Goal: Information Seeking & Learning: Learn about a topic

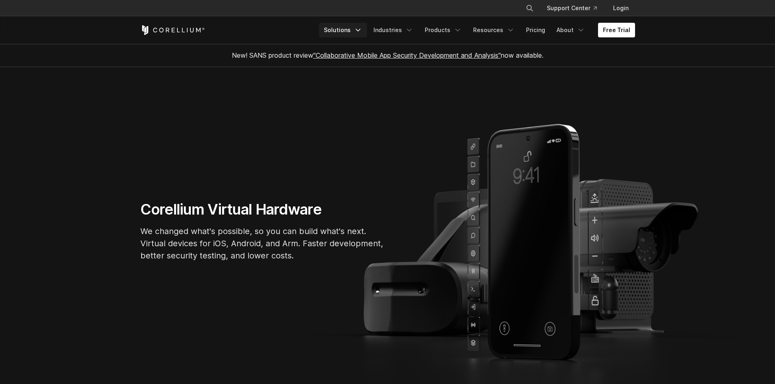
click at [361, 29] on icon "Navigation Menu" at bounding box center [358, 30] width 8 height 8
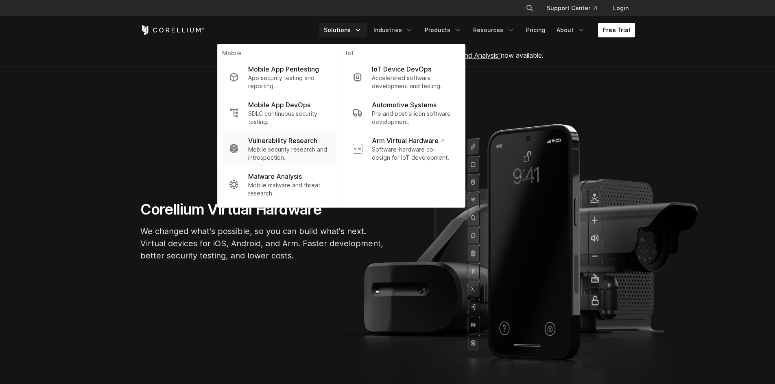
click at [285, 148] on p "Mobile security research and introspection." at bounding box center [288, 154] width 81 height 16
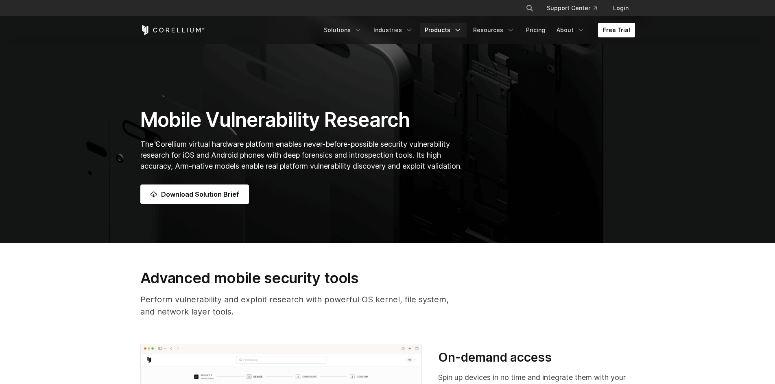
scroll to position [122, 0]
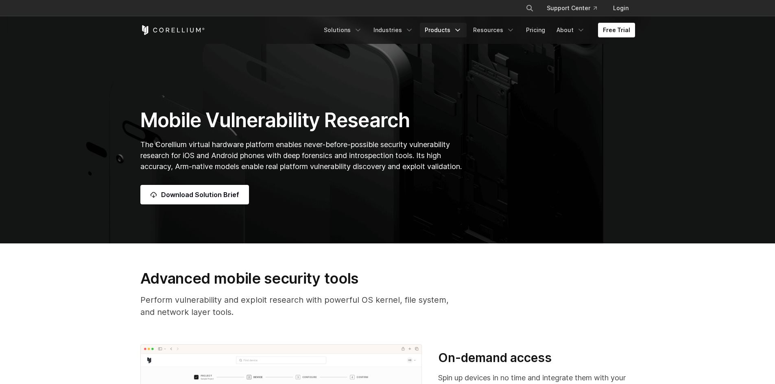
click at [452, 29] on link "Products" at bounding box center [443, 30] width 47 height 15
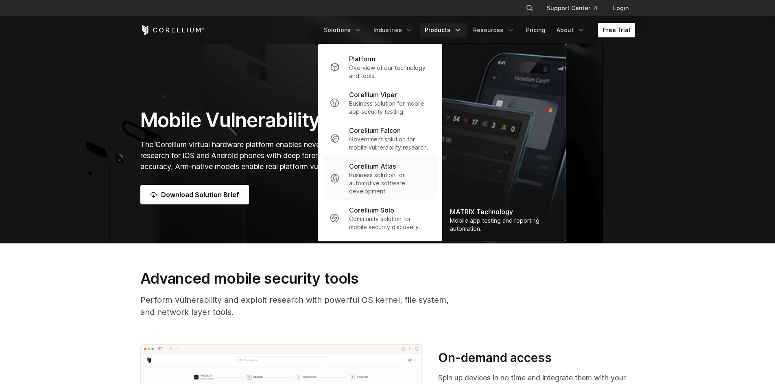
click at [421, 183] on p "Business solution for automotive software development." at bounding box center [389, 183] width 81 height 24
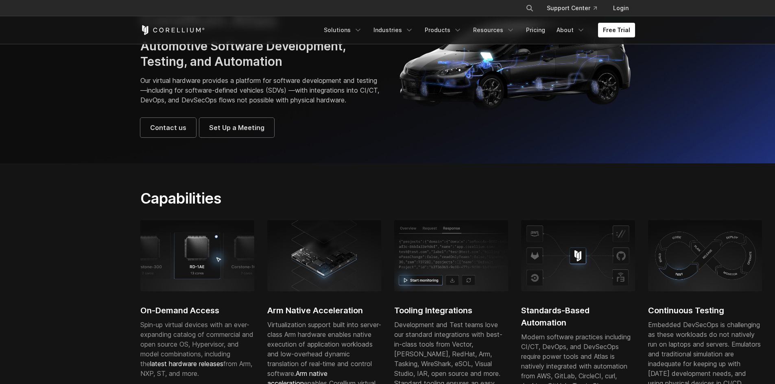
scroll to position [81, 0]
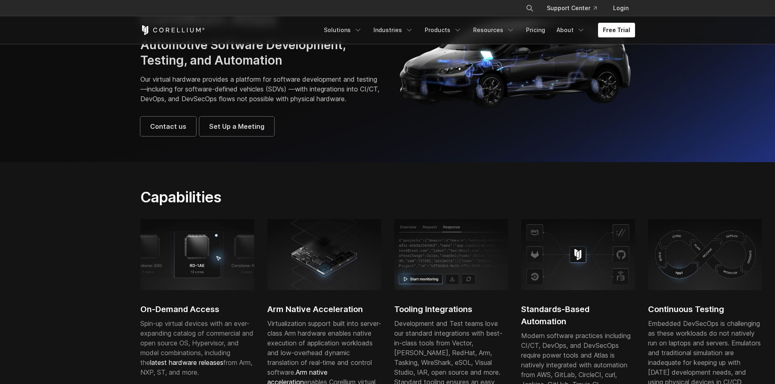
click at [686, 271] on img at bounding box center [705, 254] width 114 height 71
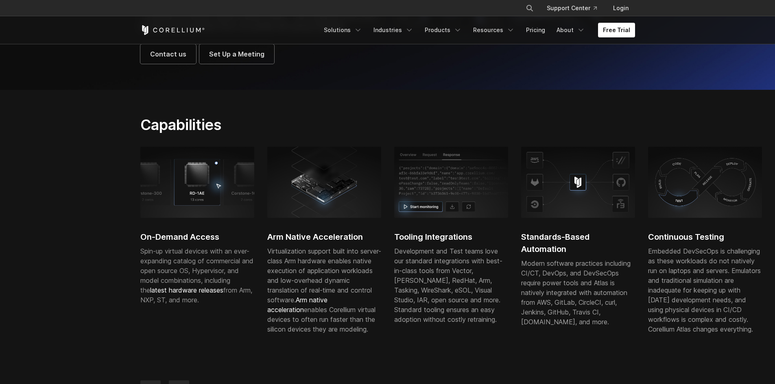
scroll to position [203, 0]
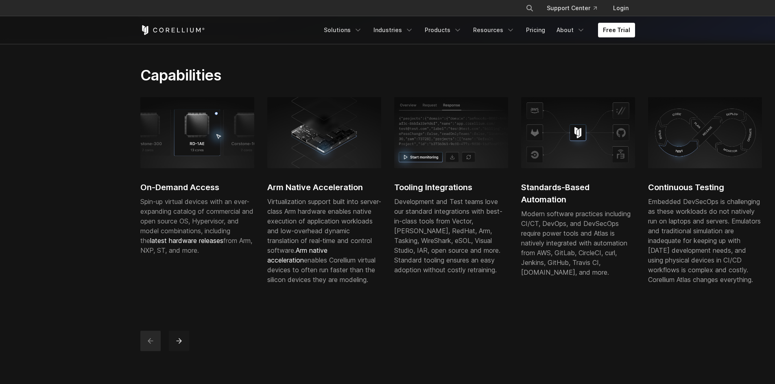
click at [183, 345] on icon "next" at bounding box center [179, 341] width 8 height 8
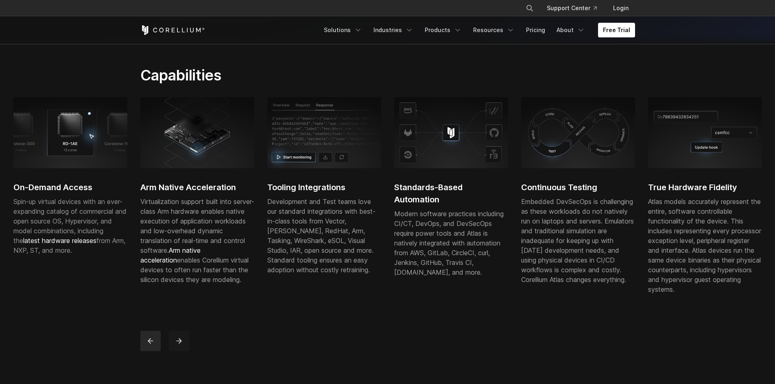
click at [183, 345] on icon "next" at bounding box center [179, 341] width 8 height 8
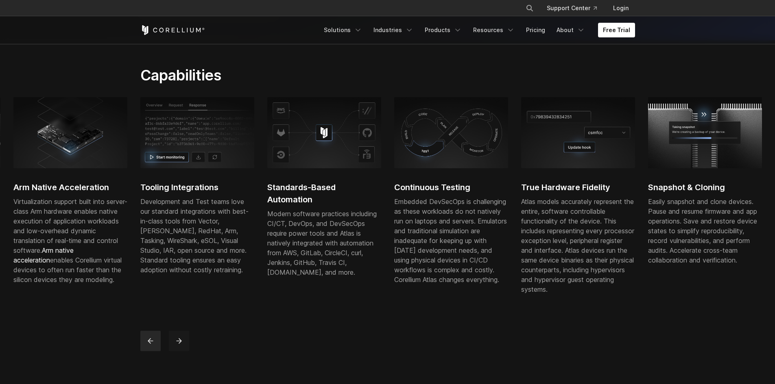
click at [183, 345] on icon "next" at bounding box center [179, 341] width 8 height 8
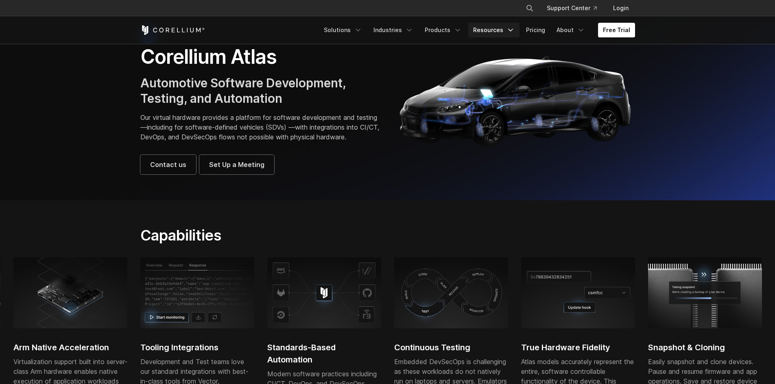
scroll to position [41, 0]
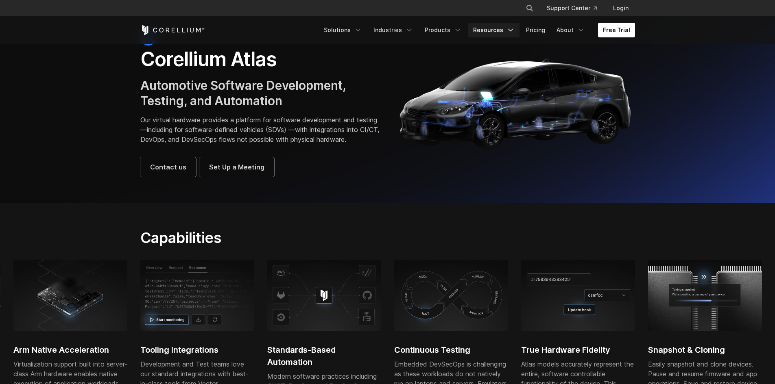
click at [504, 29] on link "Resources" at bounding box center [493, 30] width 51 height 15
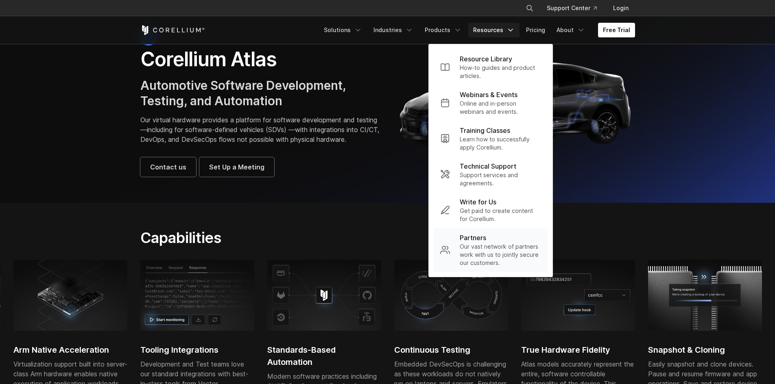
click at [502, 246] on p "Our vast network of partners work with us to jointly secure our customers." at bounding box center [500, 255] width 81 height 24
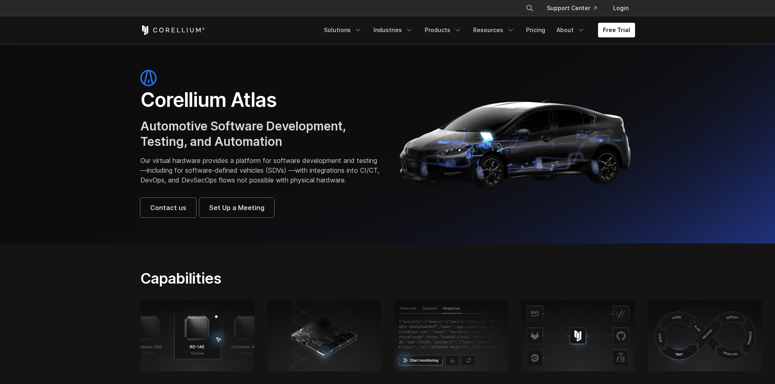
click at [171, 26] on icon "Corellium Home" at bounding box center [172, 30] width 65 height 10
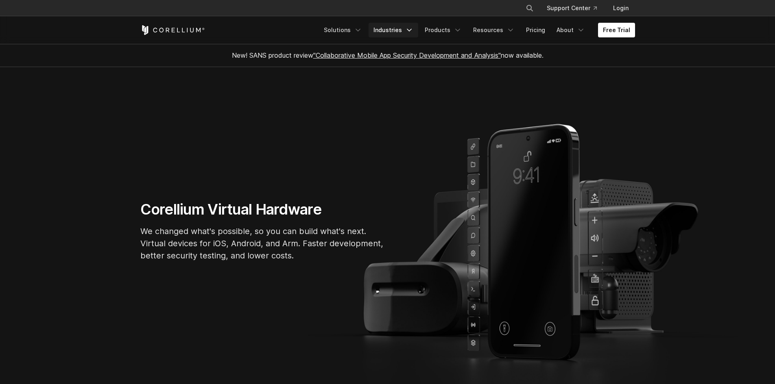
click at [401, 34] on link "Industries" at bounding box center [394, 30] width 50 height 15
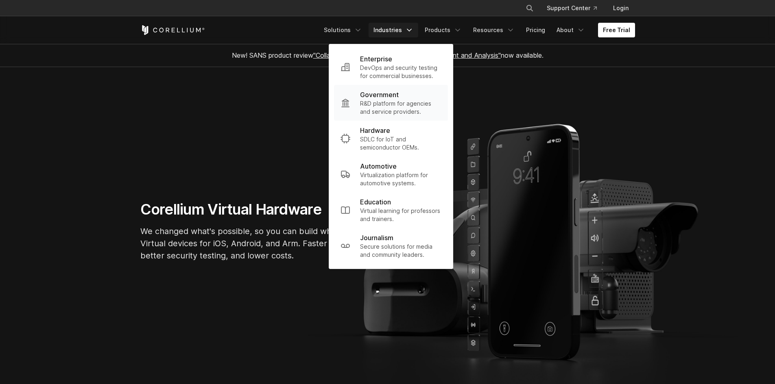
click at [394, 105] on p "R&D platform for agencies and service providers." at bounding box center [400, 108] width 81 height 16
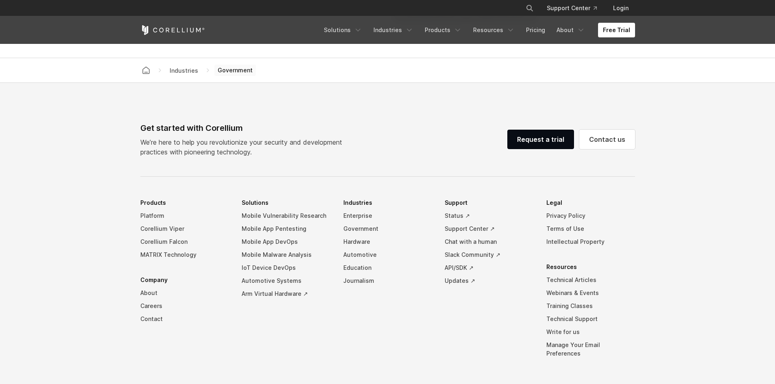
scroll to position [2059, 0]
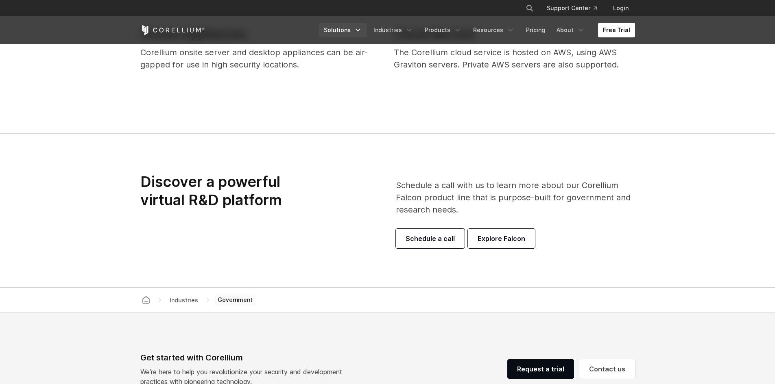
click at [345, 33] on link "Solutions" at bounding box center [343, 30] width 48 height 15
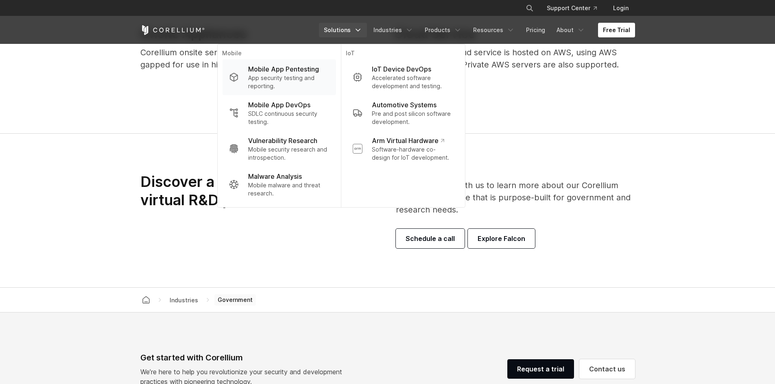
click at [300, 76] on p "App security testing and reporting." at bounding box center [288, 82] width 81 height 16
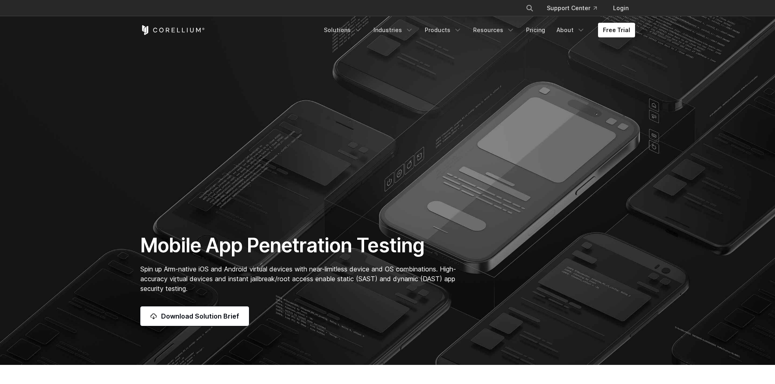
click at [184, 170] on section "Mobile App Penetration Testing Spin up Arm-native iOS and Android virtual devic…" at bounding box center [387, 182] width 775 height 365
